Goal: Information Seeking & Learning: Understand process/instructions

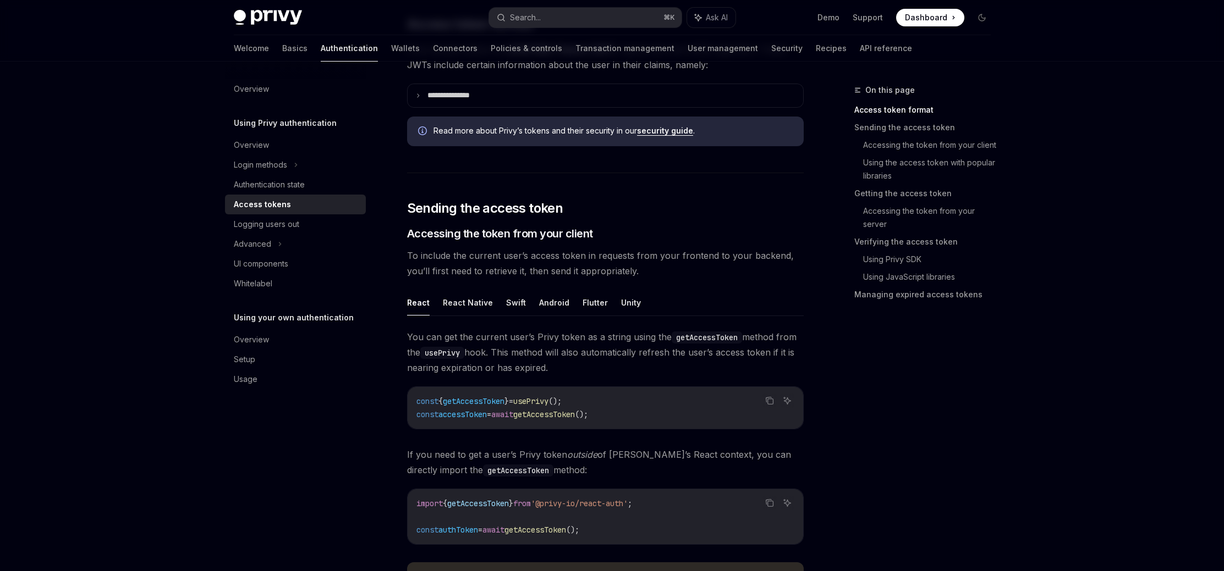
scroll to position [314, 0]
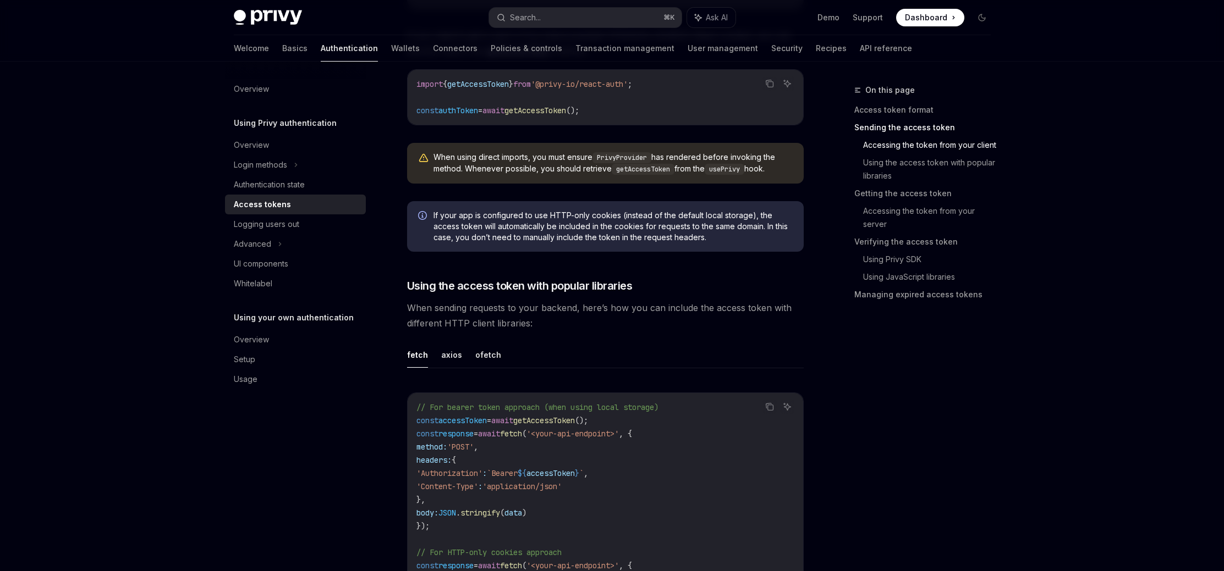
scroll to position [732, 0]
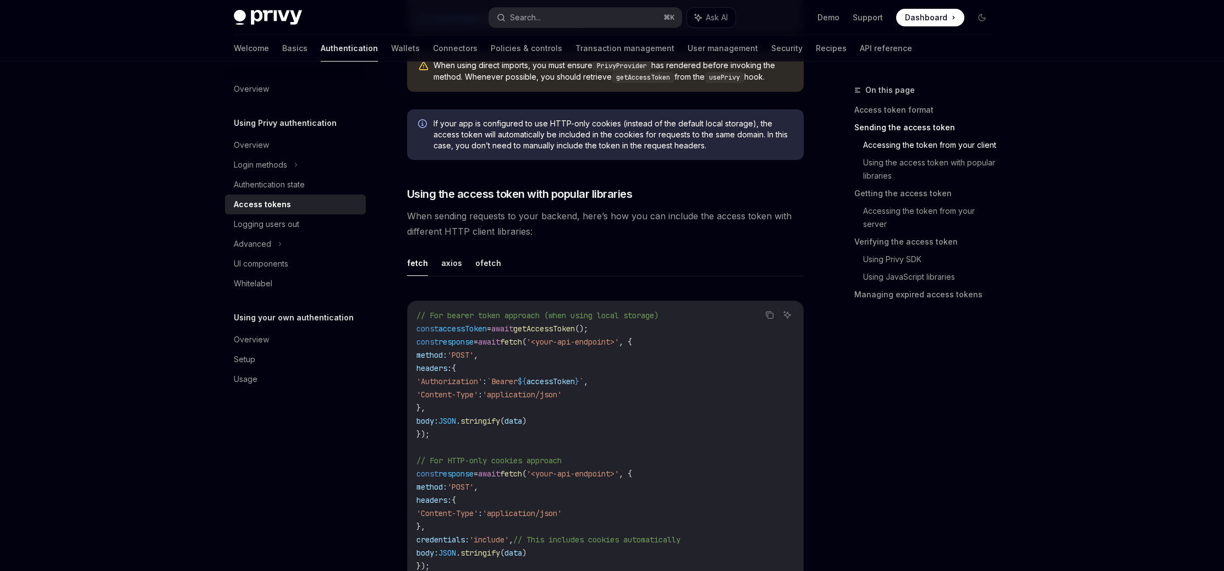
scroll to position [824, 0]
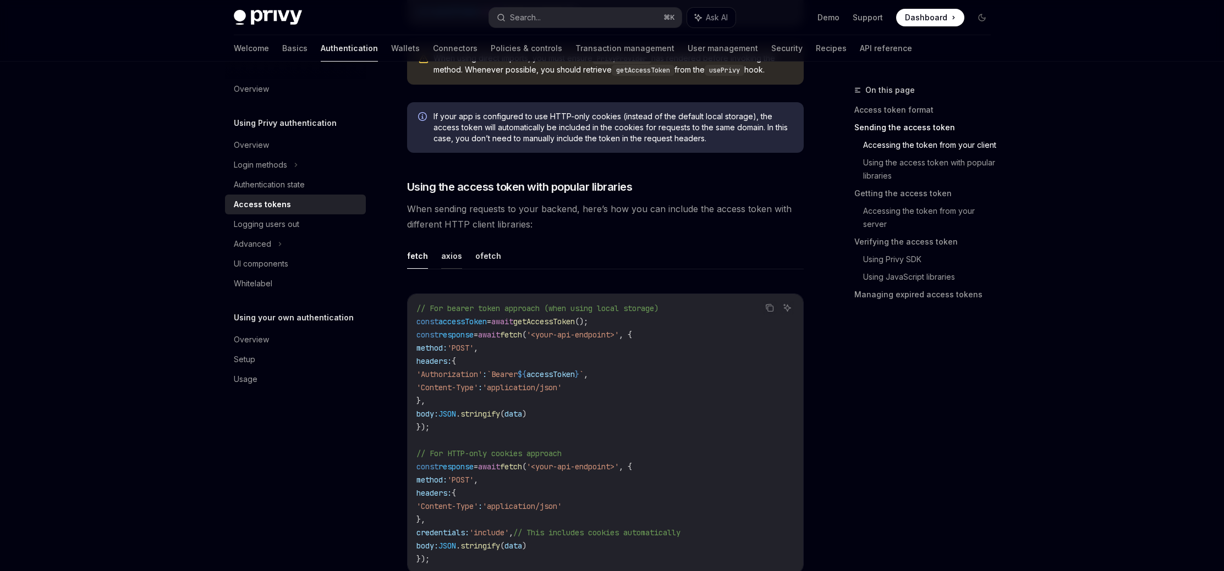
click at [443, 259] on button "axios" at bounding box center [451, 256] width 21 height 26
type textarea "*"
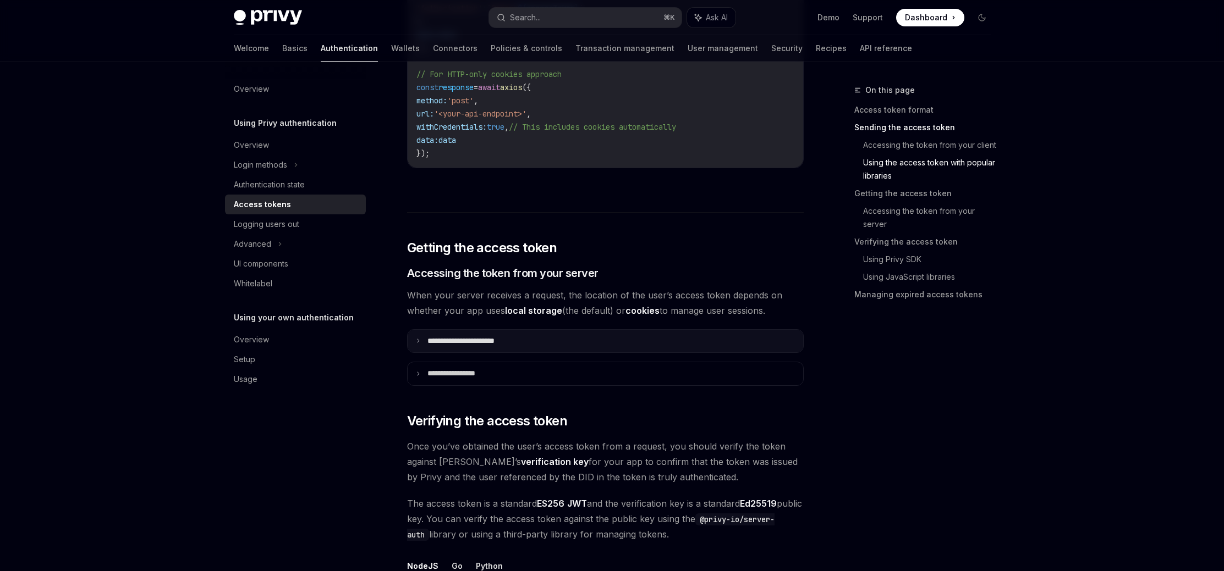
scroll to position [1235, 0]
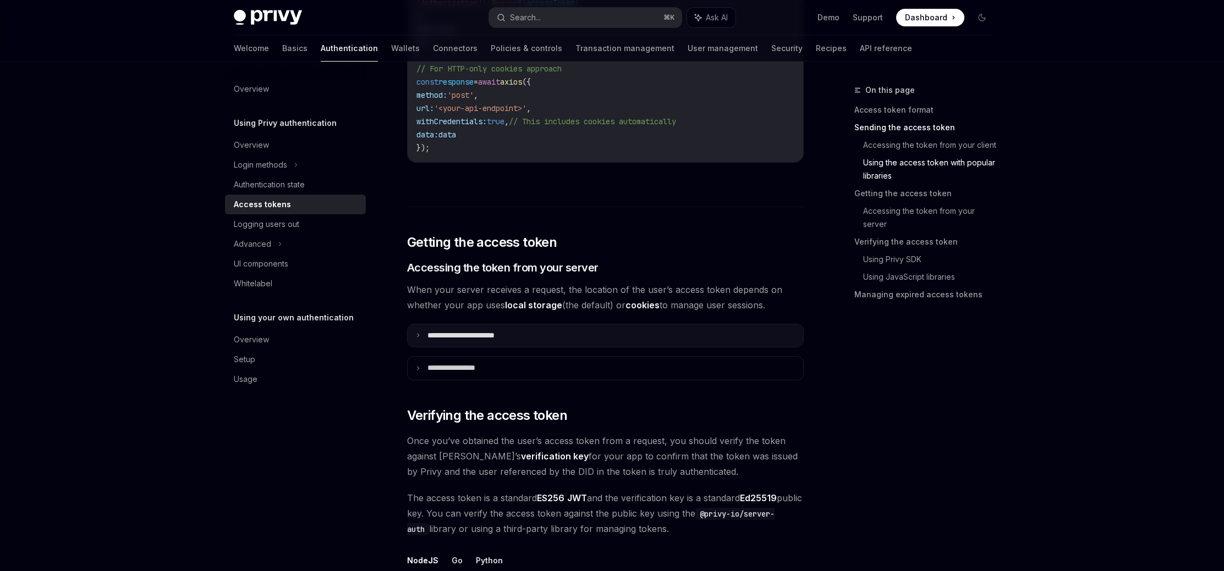
click at [487, 338] on p "**********" at bounding box center [473, 336] width 92 height 10
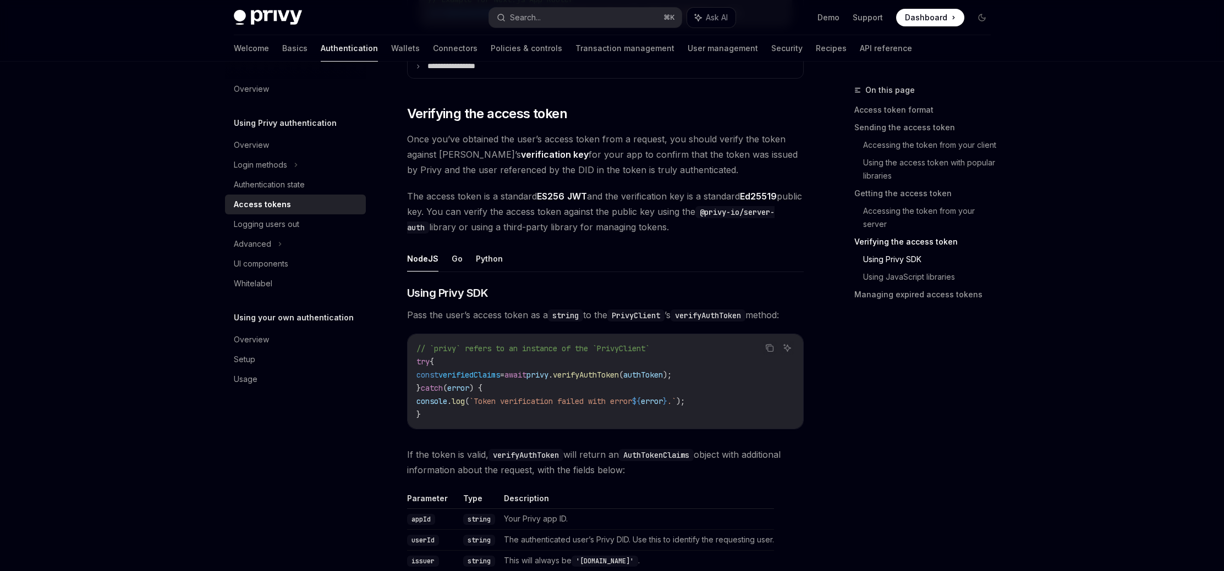
scroll to position [1781, 0]
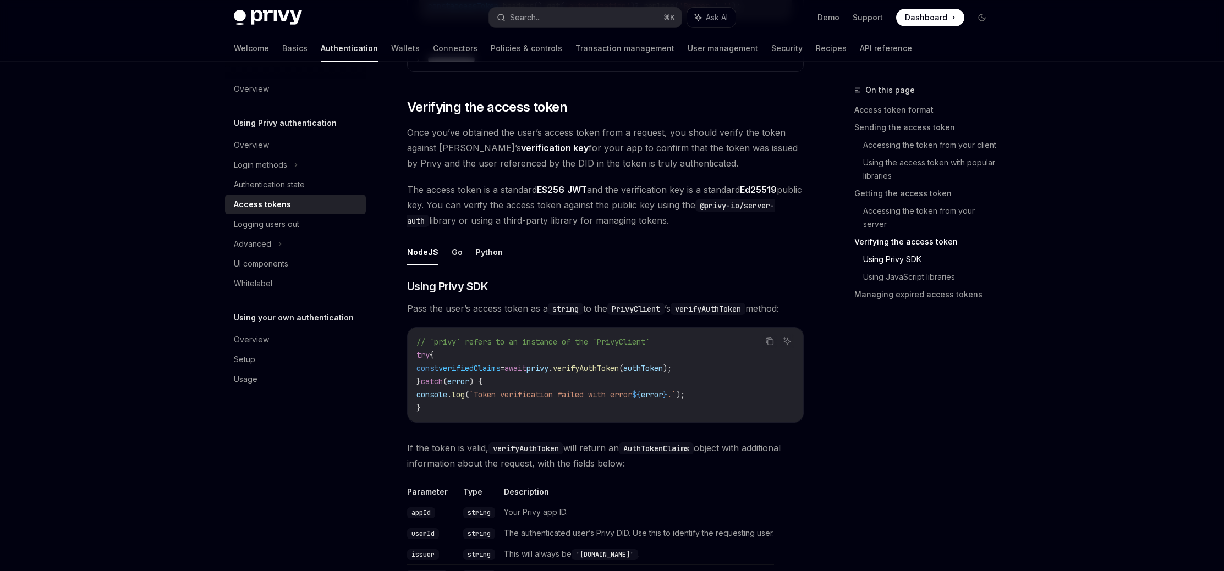
click at [873, 374] on div "On this page Access token format Sending the access token Accessing the token f…" at bounding box center [915, 328] width 167 height 488
click at [912, 418] on div "On this page Access token format Sending the access token Accessing the token f…" at bounding box center [915, 328] width 167 height 488
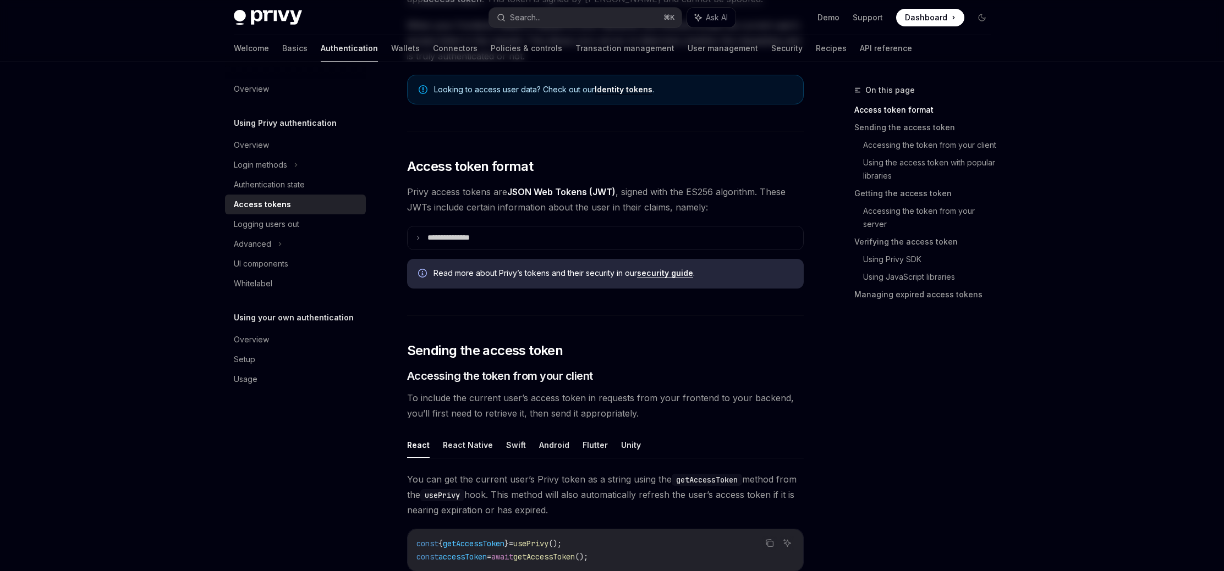
scroll to position [0, 0]
